Goal: Task Accomplishment & Management: Use online tool/utility

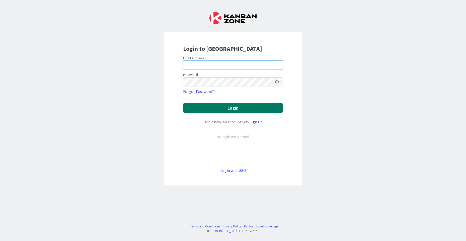
type input "[EMAIL_ADDRESS][DOMAIN_NAME]"
click at [243, 105] on button "Login" at bounding box center [233, 108] width 100 height 10
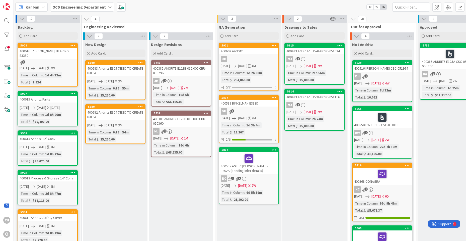
click at [334, 18] on icon "button" at bounding box center [333, 19] width 6 height 5
click at [345, 29] on link "Stop Watching Column" at bounding box center [354, 29] width 51 height 7
click at [330, 19] on div "2" at bounding box center [315, 19] width 64 height 8
click at [288, 18] on icon at bounding box center [289, 19] width 6 height 6
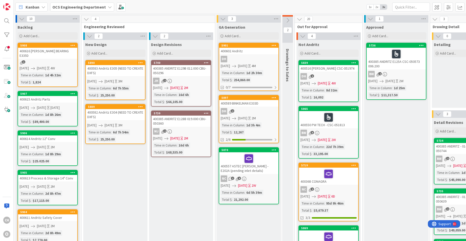
click at [286, 19] on icon at bounding box center [288, 21] width 6 height 6
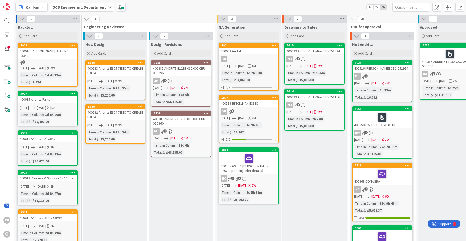
click at [344, 18] on icon at bounding box center [342, 19] width 7 height 8
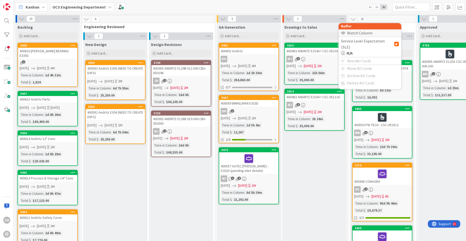
click at [352, 32] on div "Watch Column" at bounding box center [370, 32] width 63 height 7
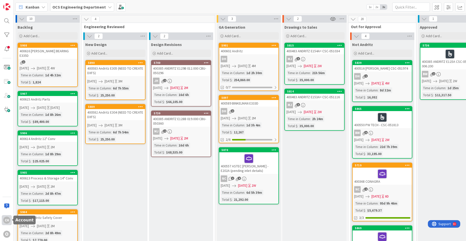
click at [9, 220] on div "CH" at bounding box center [6, 219] width 7 height 7
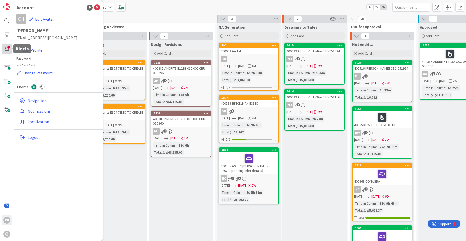
click at [8, 48] on div at bounding box center [7, 49] width 10 height 10
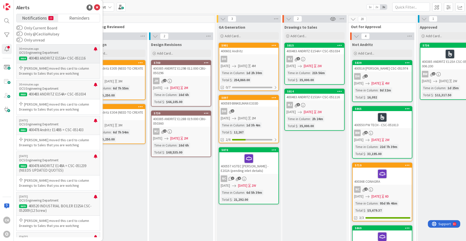
click at [38, 60] on p "400483 ANDRITZ E153A= CSC-051116" at bounding box center [58, 58] width 78 height 5
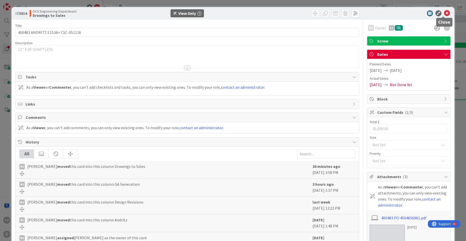
click at [444, 12] on icon at bounding box center [447, 13] width 6 height 6
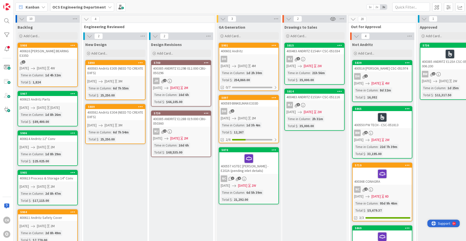
click at [446, 223] on span "Support" at bounding box center [444, 223] width 12 height 6
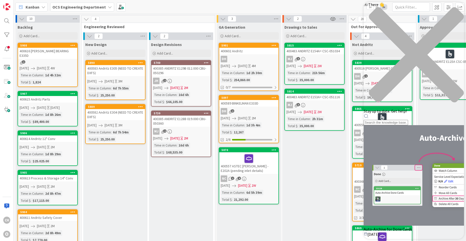
click at [454, 10] on div "close resource center" at bounding box center [414, 57] width 100 height 101
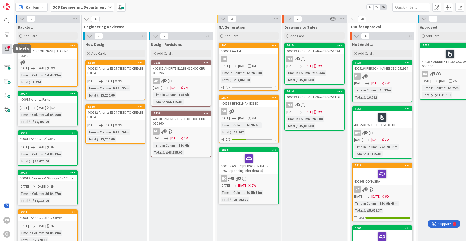
click at [4, 50] on div at bounding box center [7, 49] width 10 height 10
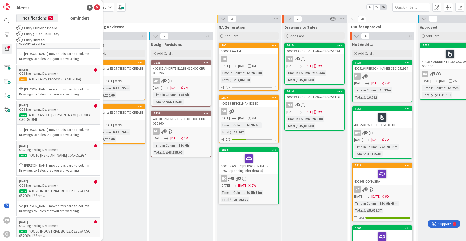
scroll to position [678, 0]
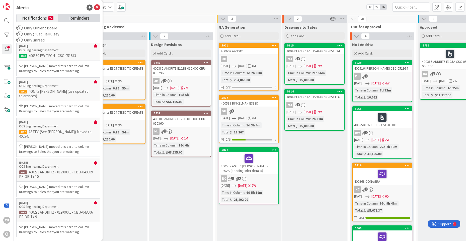
click at [81, 21] on span "Reminders" at bounding box center [79, 17] width 20 height 7
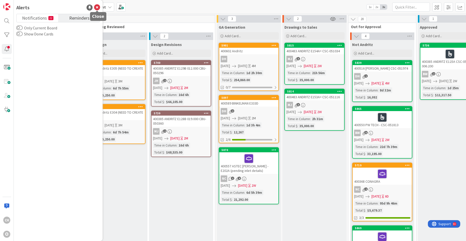
click at [96, 5] on icon at bounding box center [97, 8] width 6 height 6
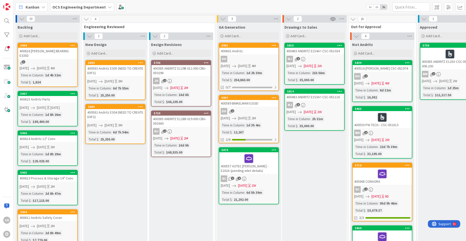
click at [44, 7] on icon at bounding box center [43, 7] width 4 height 4
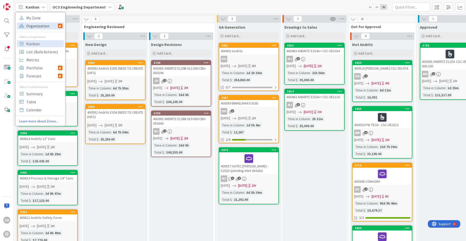
click at [45, 26] on span "Organization" at bounding box center [42, 26] width 32 height 8
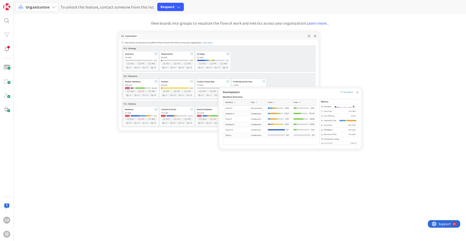
click at [61, 26] on div "View boards into groups to visualize the flow of work and metrics across your o…" at bounding box center [240, 23] width 453 height 6
click at [52, 7] on icon at bounding box center [54, 7] width 4 height 4
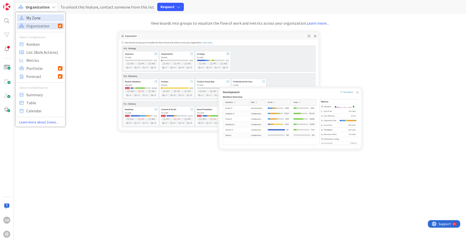
click at [49, 15] on span "My Zone" at bounding box center [44, 18] width 36 height 8
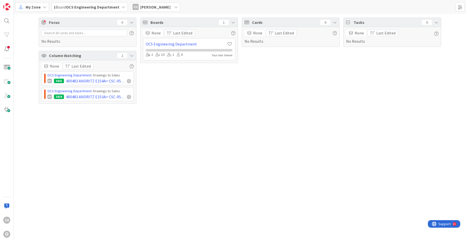
click at [174, 8] on icon at bounding box center [176, 7] width 4 height 4
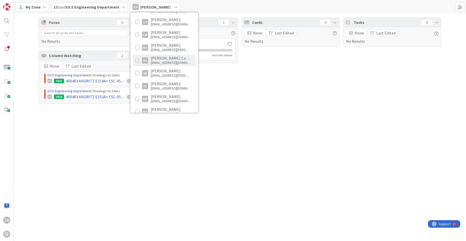
scroll to position [161, 0]
click at [155, 64] on div "[EMAIL_ADDRESS][DOMAIN_NAME]" at bounding box center [171, 64] width 40 height 5
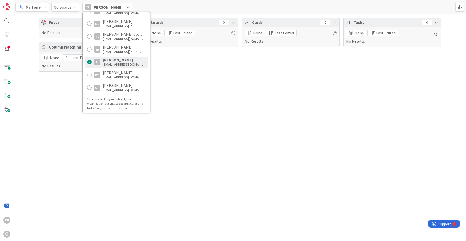
click at [176, 107] on div "Focus 0 No Results Column Watching 0 None Last Edited No Results Boards 0 None …" at bounding box center [240, 127] width 453 height 227
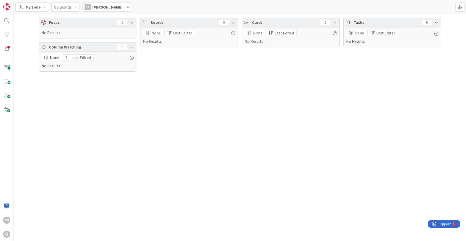
click at [127, 6] on icon at bounding box center [128, 7] width 4 height 4
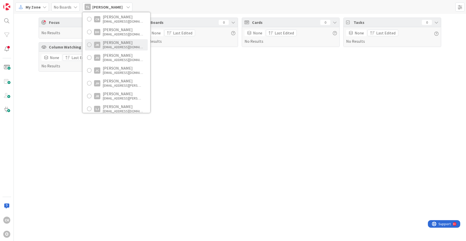
scroll to position [75, 0]
click at [118, 98] on div "[EMAIL_ADDRESS][DOMAIN_NAME]" at bounding box center [123, 98] width 40 height 5
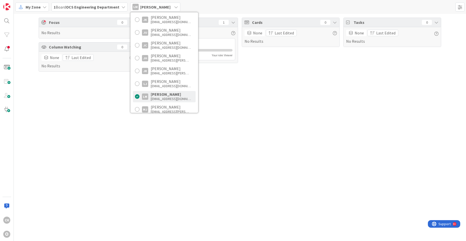
click at [106, 172] on div "Focus 0 No Results Column Watching 0 None Last Edited No Results Boards 1 None …" at bounding box center [240, 127] width 453 height 227
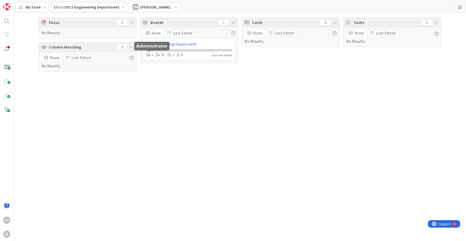
click at [150, 54] on icon at bounding box center [148, 55] width 5 height 4
click at [148, 53] on icon at bounding box center [148, 55] width 5 height 4
click at [192, 45] on link "OCS Engineering Department" at bounding box center [189, 44] width 87 height 6
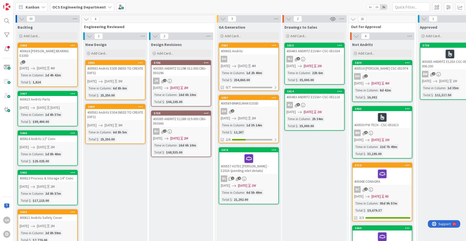
click at [43, 8] on icon at bounding box center [43, 7] width 4 height 4
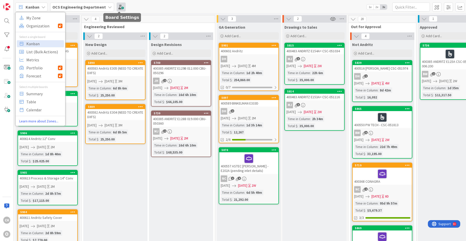
click at [117, 8] on span at bounding box center [121, 7] width 9 height 9
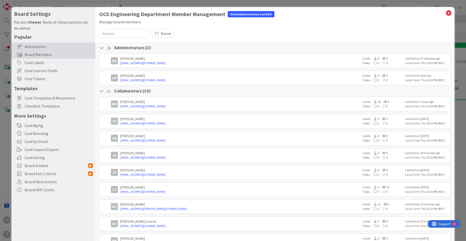
click at [40, 46] on div "Automation" at bounding box center [54, 46] width 84 height 8
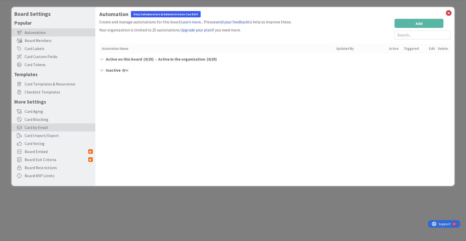
click at [44, 124] on div "Card by Email" at bounding box center [54, 127] width 84 height 8
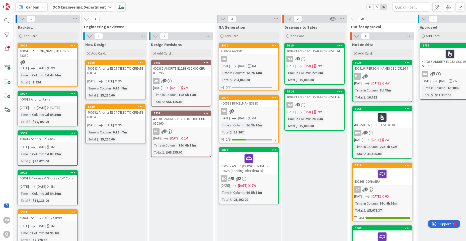
click at [42, 6] on icon at bounding box center [43, 7] width 4 height 4
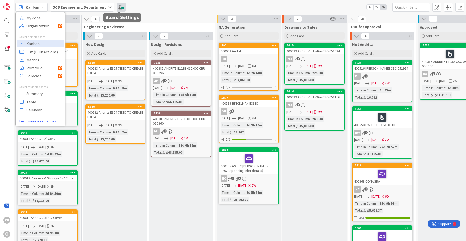
click at [120, 7] on span at bounding box center [121, 7] width 9 height 9
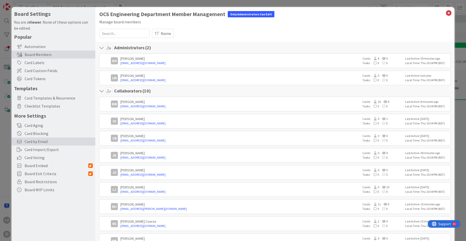
click at [44, 140] on span "Card by Email" at bounding box center [59, 141] width 68 height 6
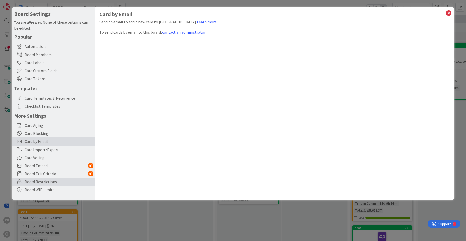
click at [41, 184] on span "Board Restrictions" at bounding box center [59, 181] width 68 height 6
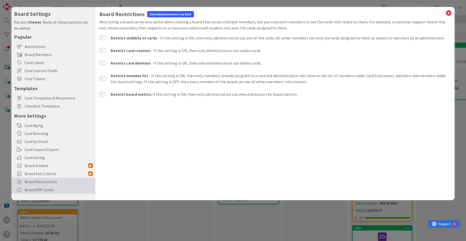
click at [38, 192] on div "Board WIP Limits" at bounding box center [54, 189] width 84 height 8
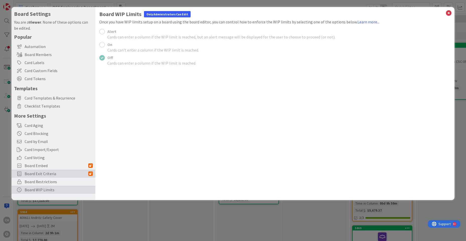
click at [40, 174] on span "Board Exit Criteria" at bounding box center [57, 173] width 64 height 6
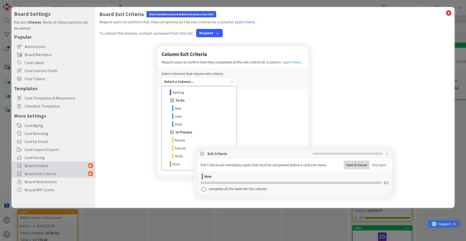
click at [54, 164] on span "Board Embed" at bounding box center [57, 165] width 64 height 6
